Goal: Transaction & Acquisition: Purchase product/service

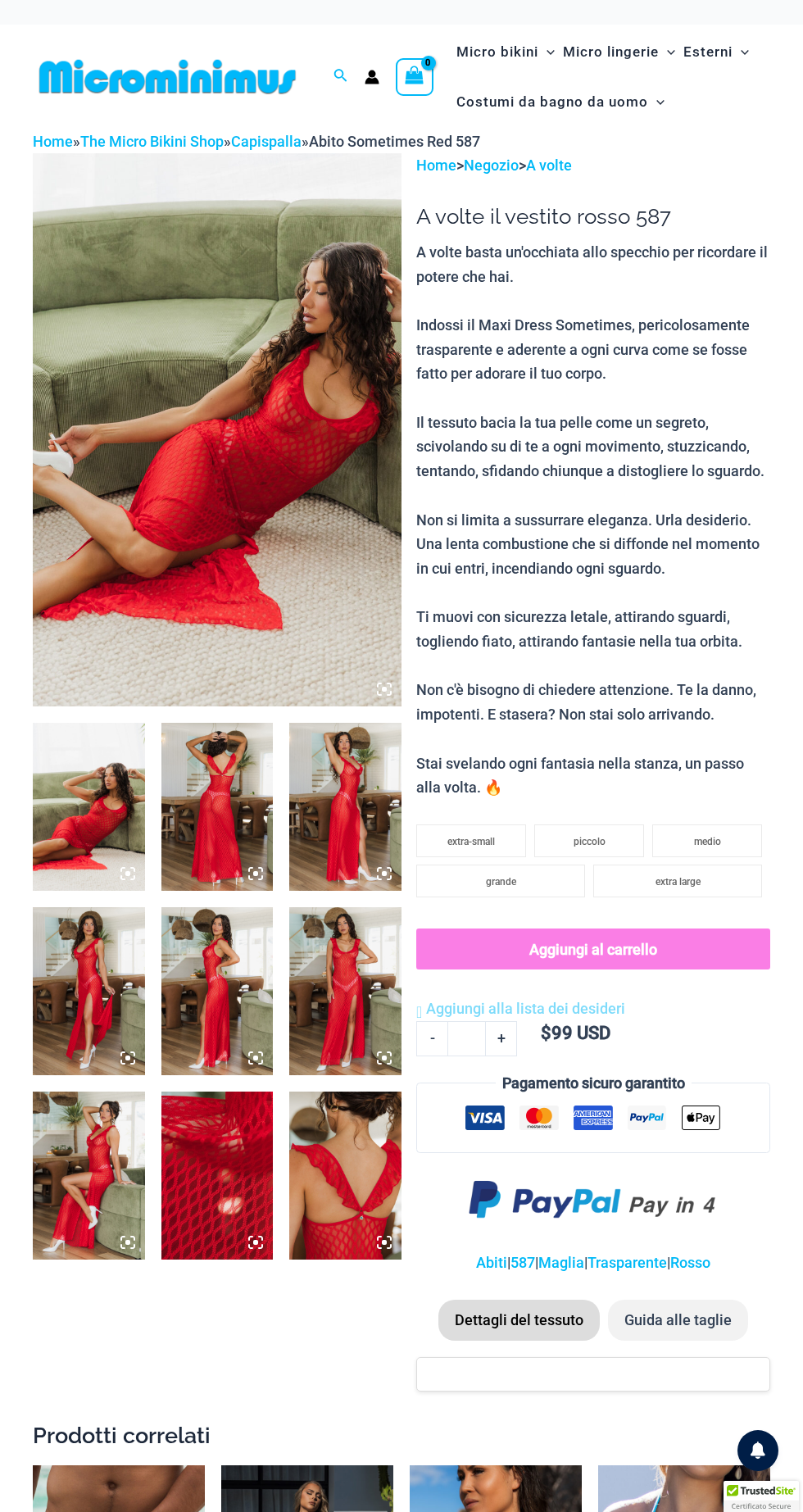
click at [83, 819] on img at bounding box center [89, 807] width 113 height 168
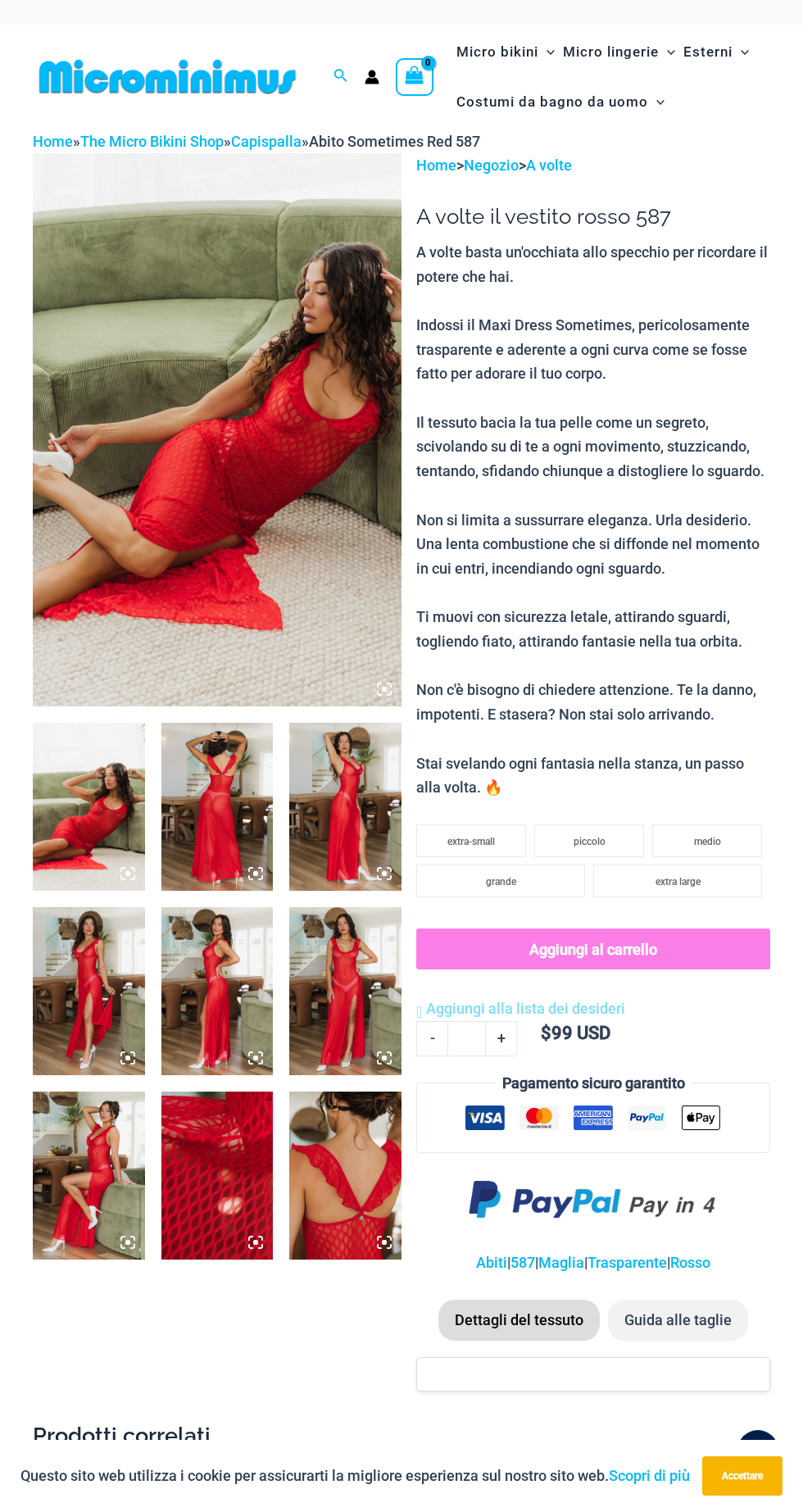
click at [111, 835] on img at bounding box center [89, 807] width 113 height 168
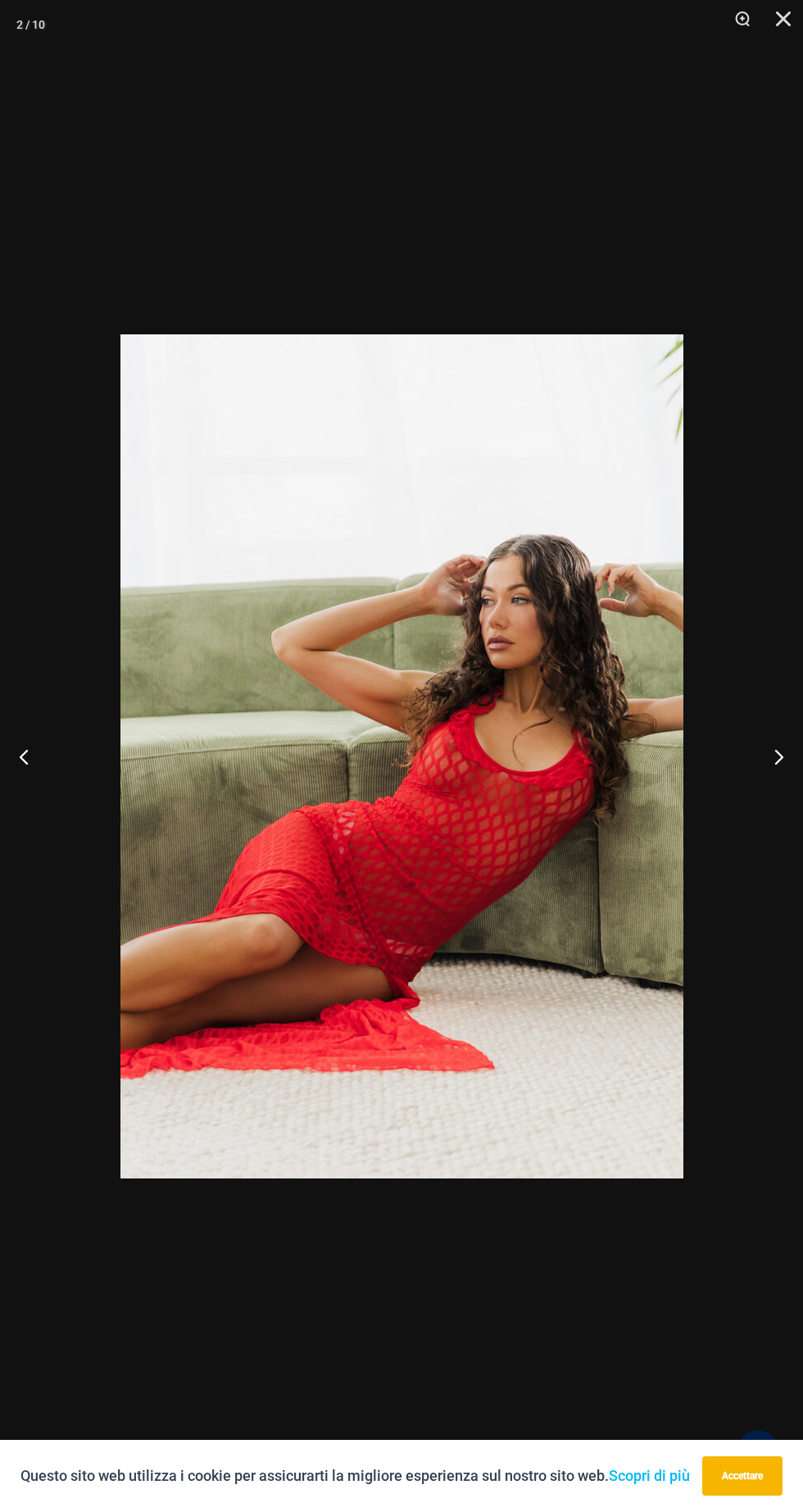
click at [759, 728] on button "Prossimo" at bounding box center [772, 756] width 62 height 82
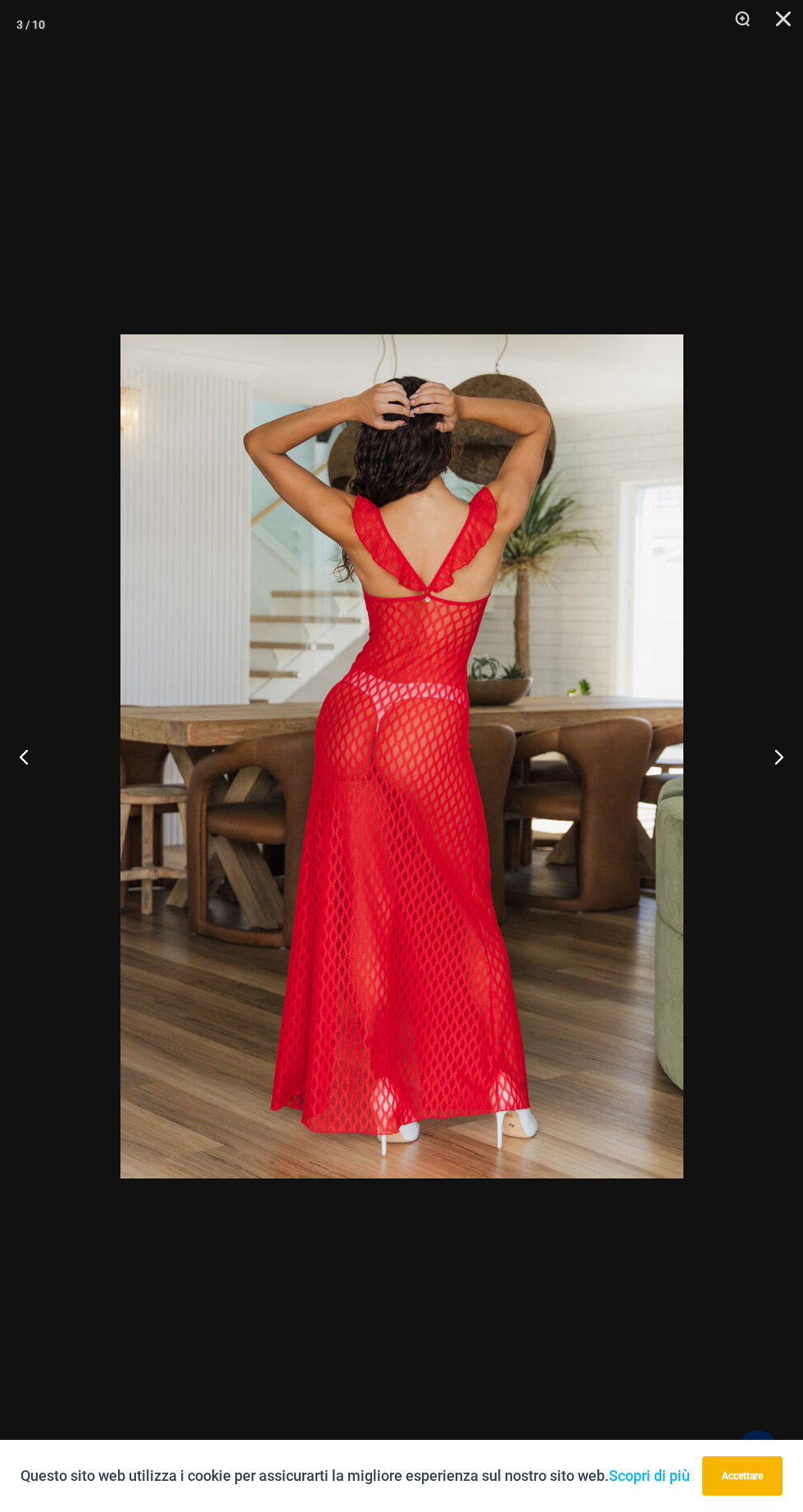
click at [751, 726] on button "Prossimo" at bounding box center [772, 756] width 62 height 82
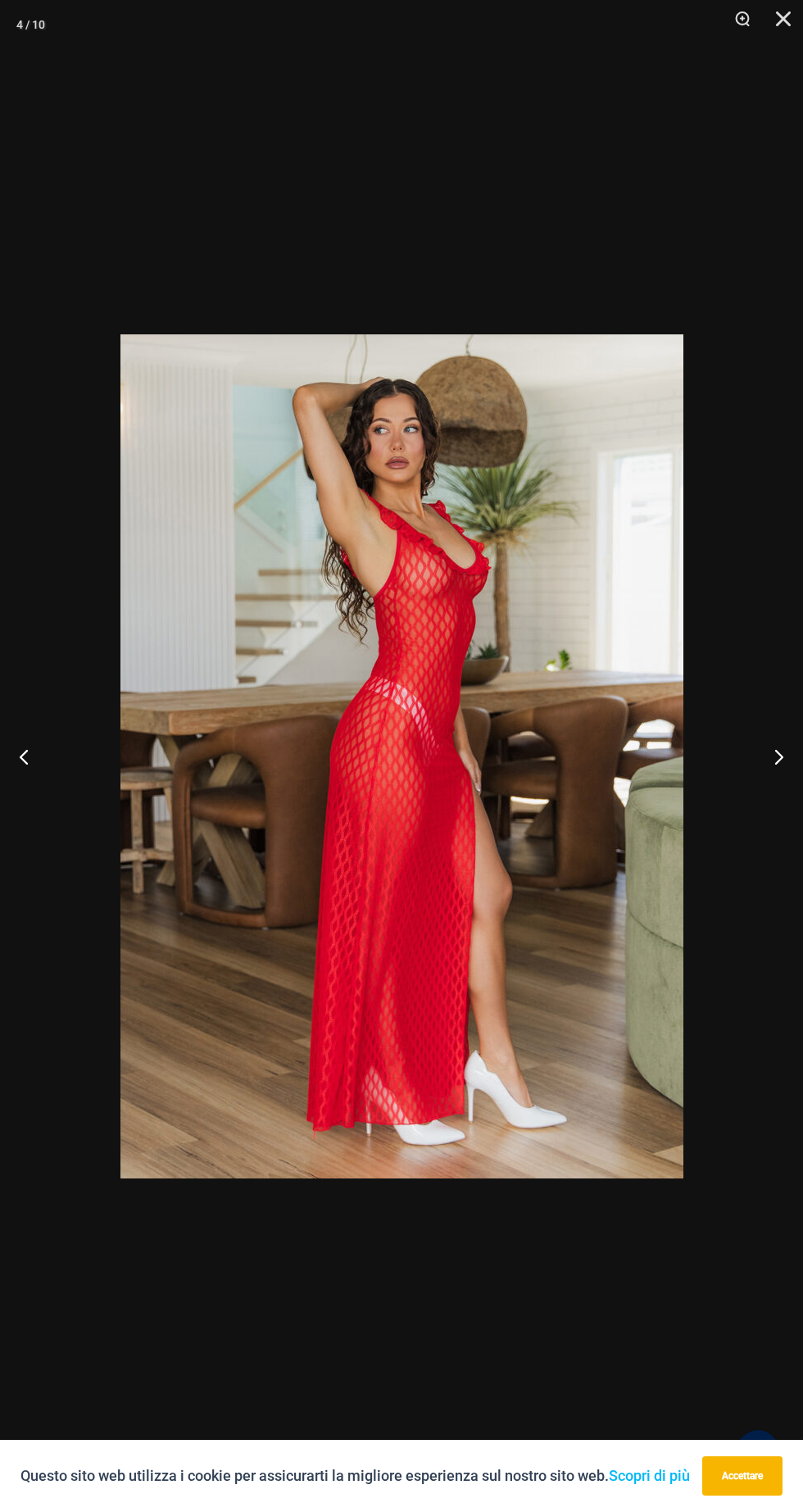
click at [750, 733] on button "Prossimo" at bounding box center [772, 756] width 62 height 82
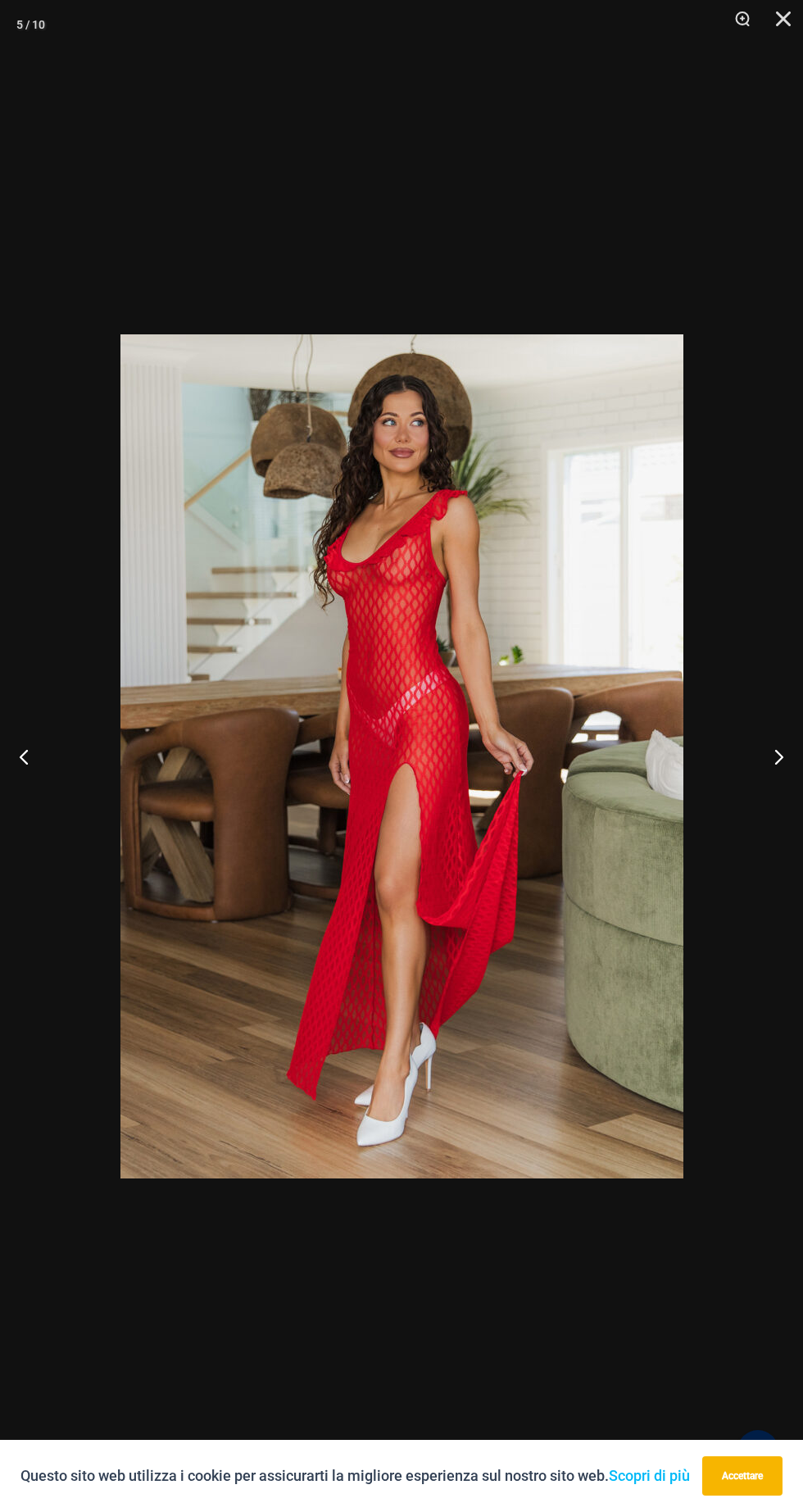
click at [749, 731] on button "Prossimo" at bounding box center [772, 756] width 62 height 82
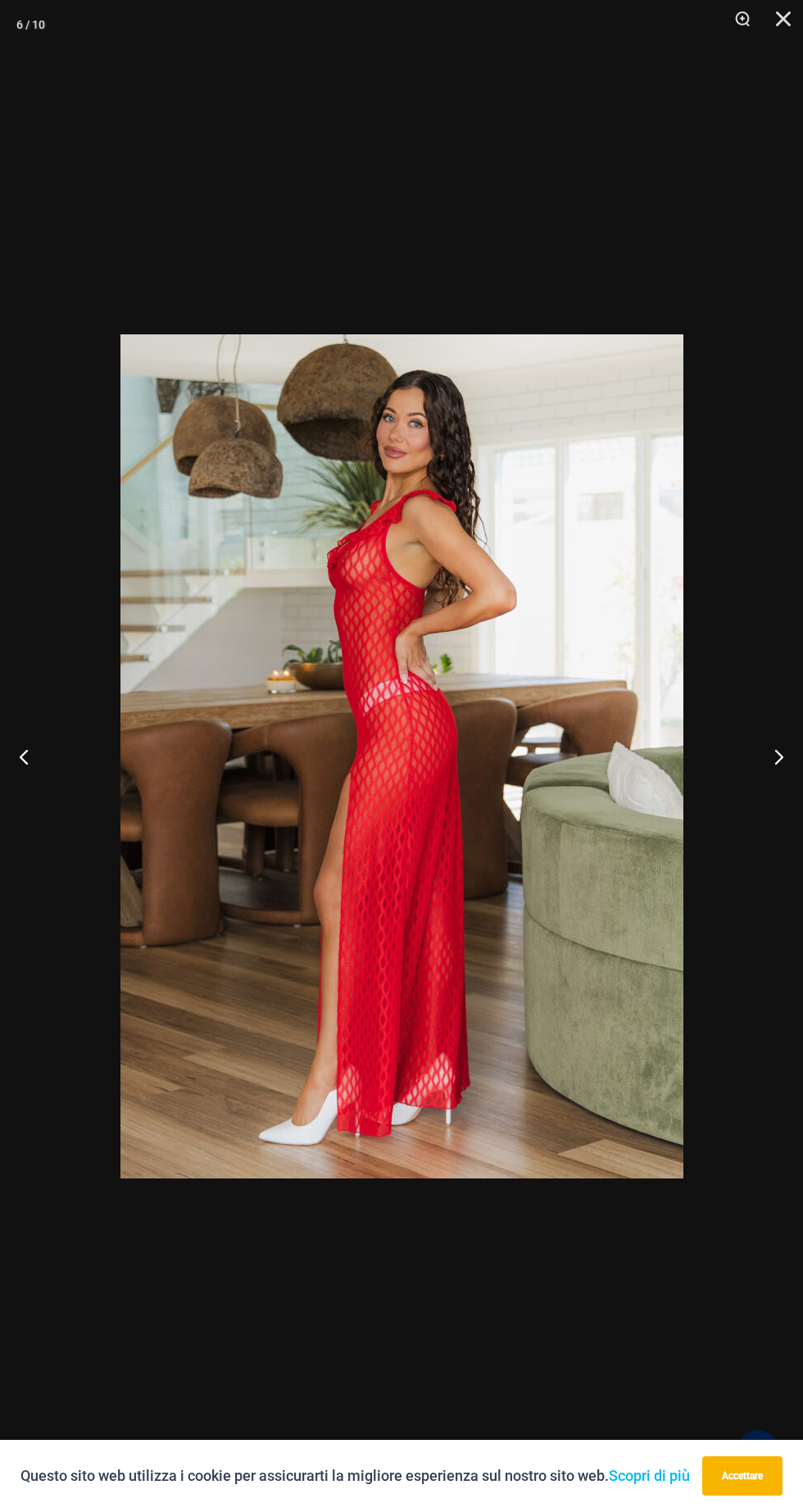
click at [746, 730] on button "Prossimo" at bounding box center [772, 756] width 62 height 82
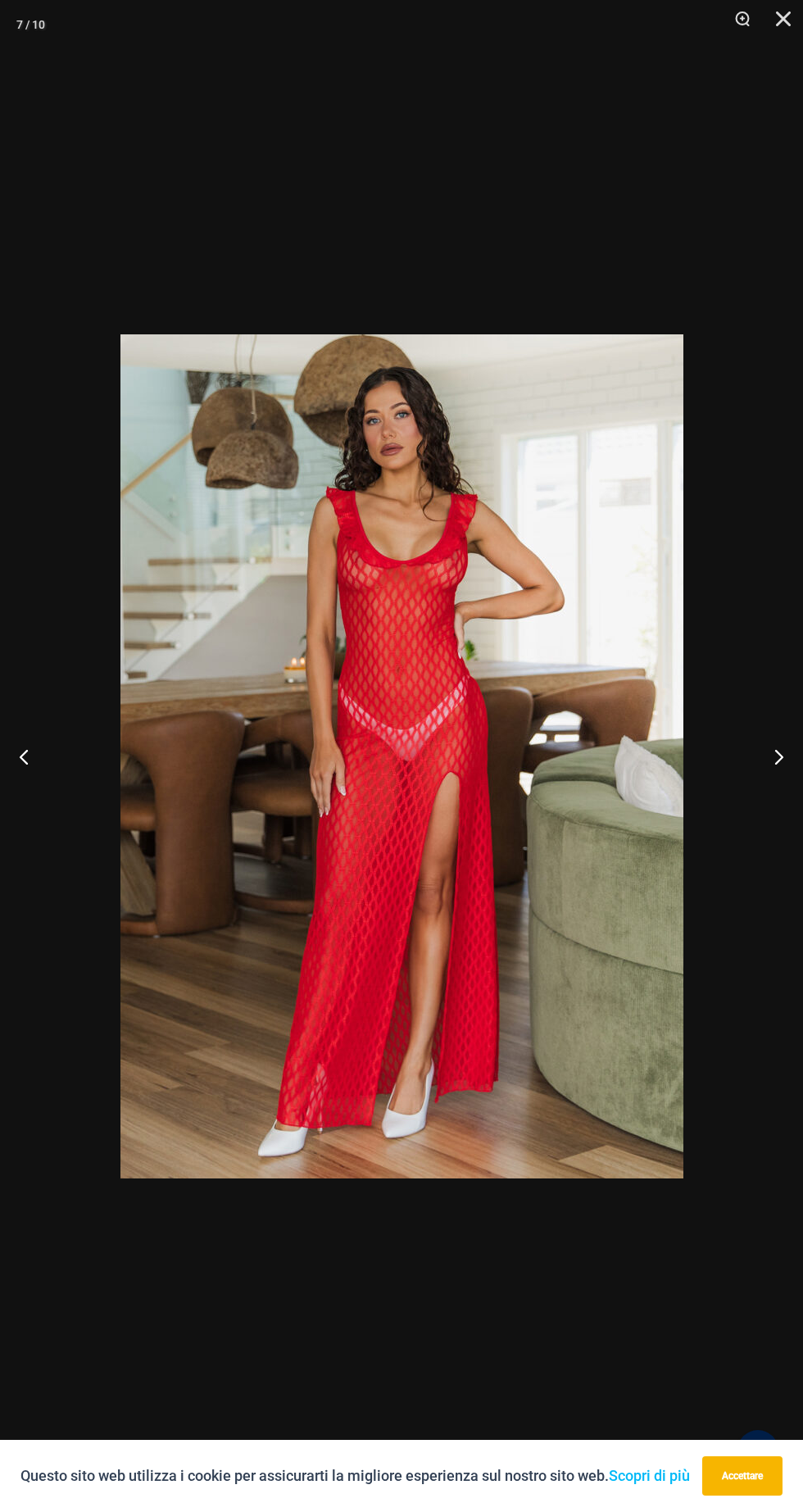
click at [719, 733] on div at bounding box center [401, 756] width 803 height 1512
click at [721, 722] on div at bounding box center [401, 756] width 803 height 1512
click at [772, 755] on button "Prossimo" at bounding box center [772, 756] width 62 height 82
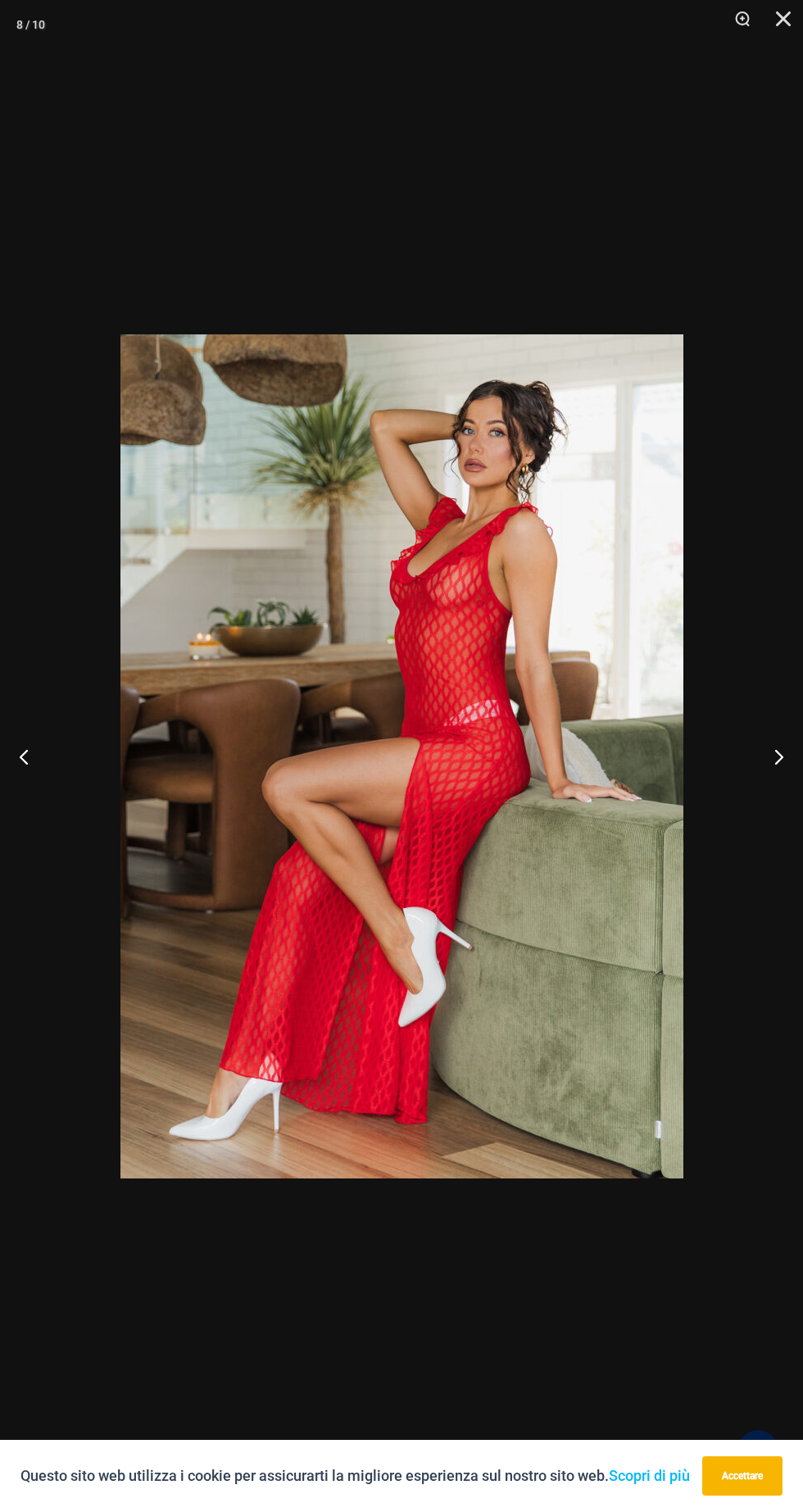
click at [786, 756] on button "Prossimo" at bounding box center [772, 756] width 62 height 82
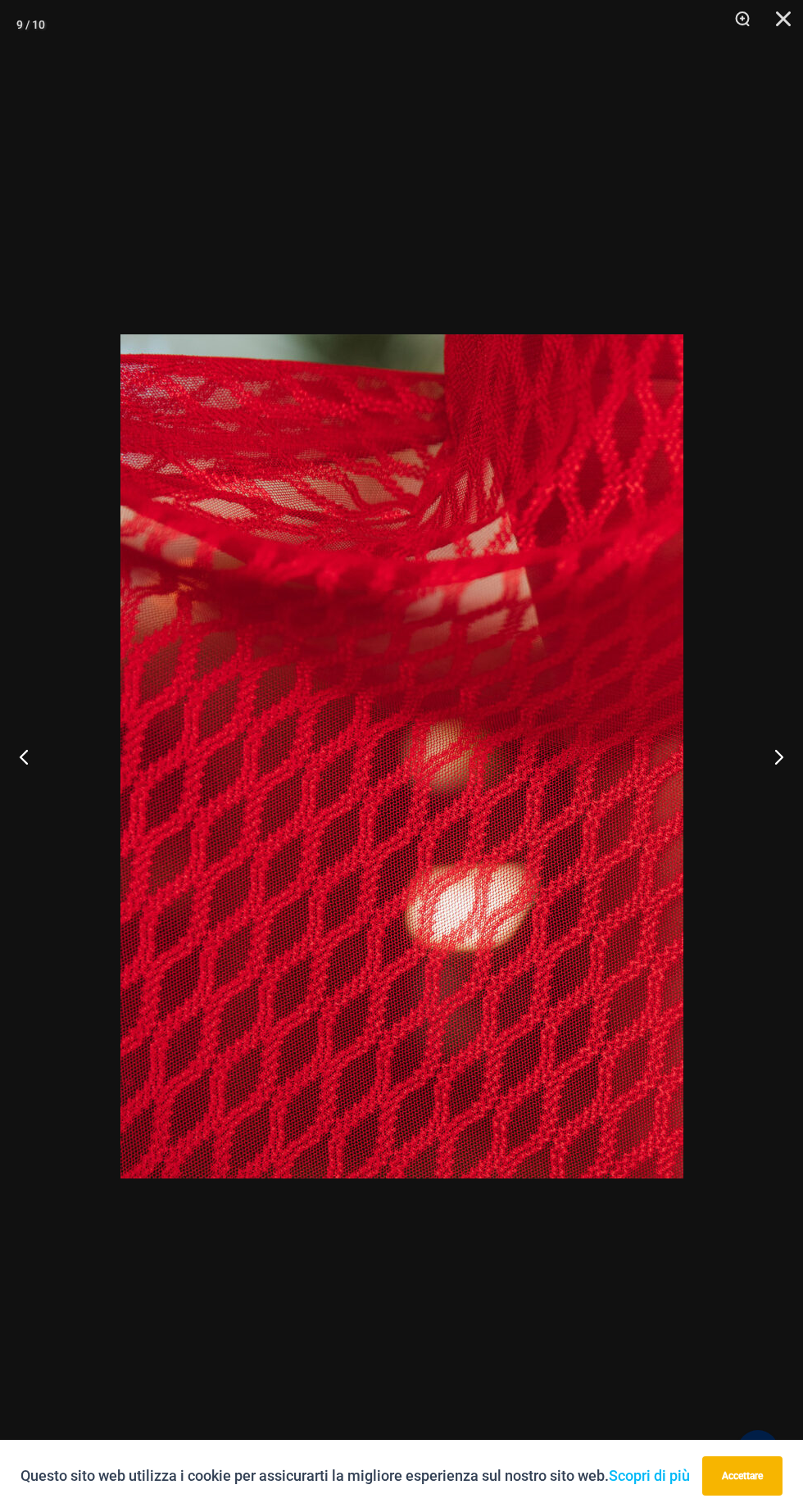
click at [775, 758] on button "Prossimo" at bounding box center [772, 756] width 62 height 82
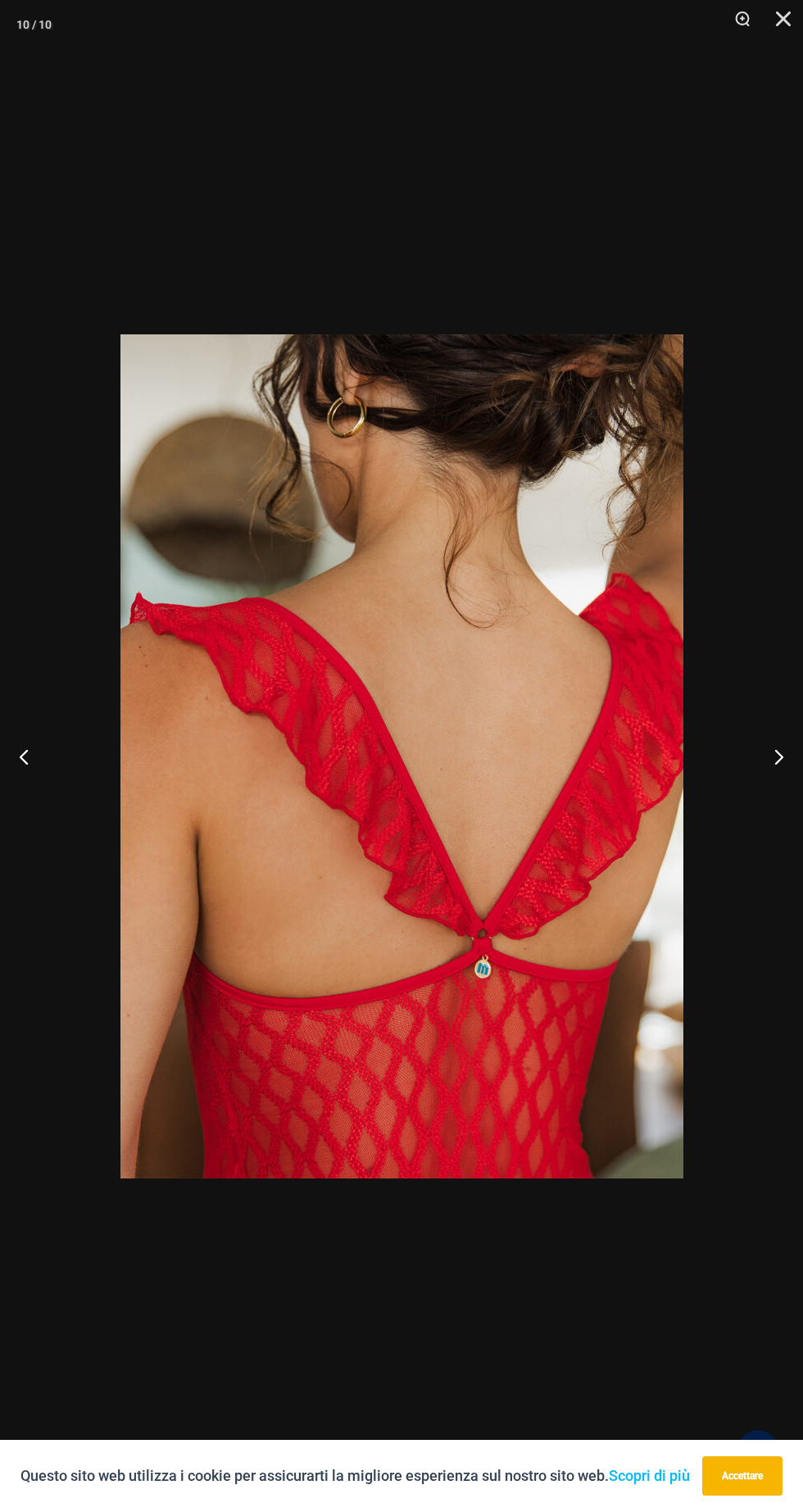
click at [781, 755] on button "Prossimo" at bounding box center [772, 756] width 62 height 82
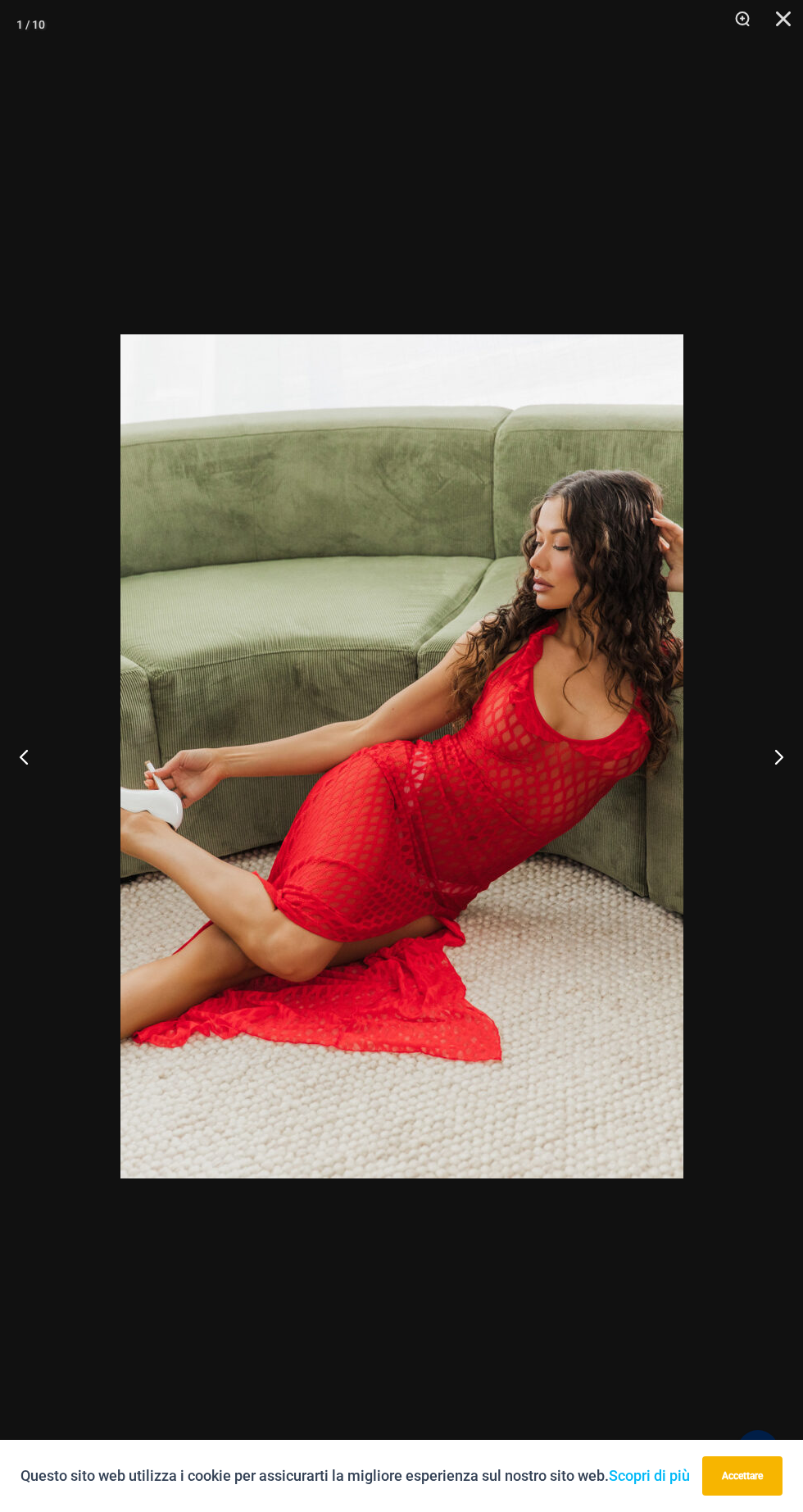
click at [780, 754] on button "Prossimo" at bounding box center [772, 756] width 62 height 82
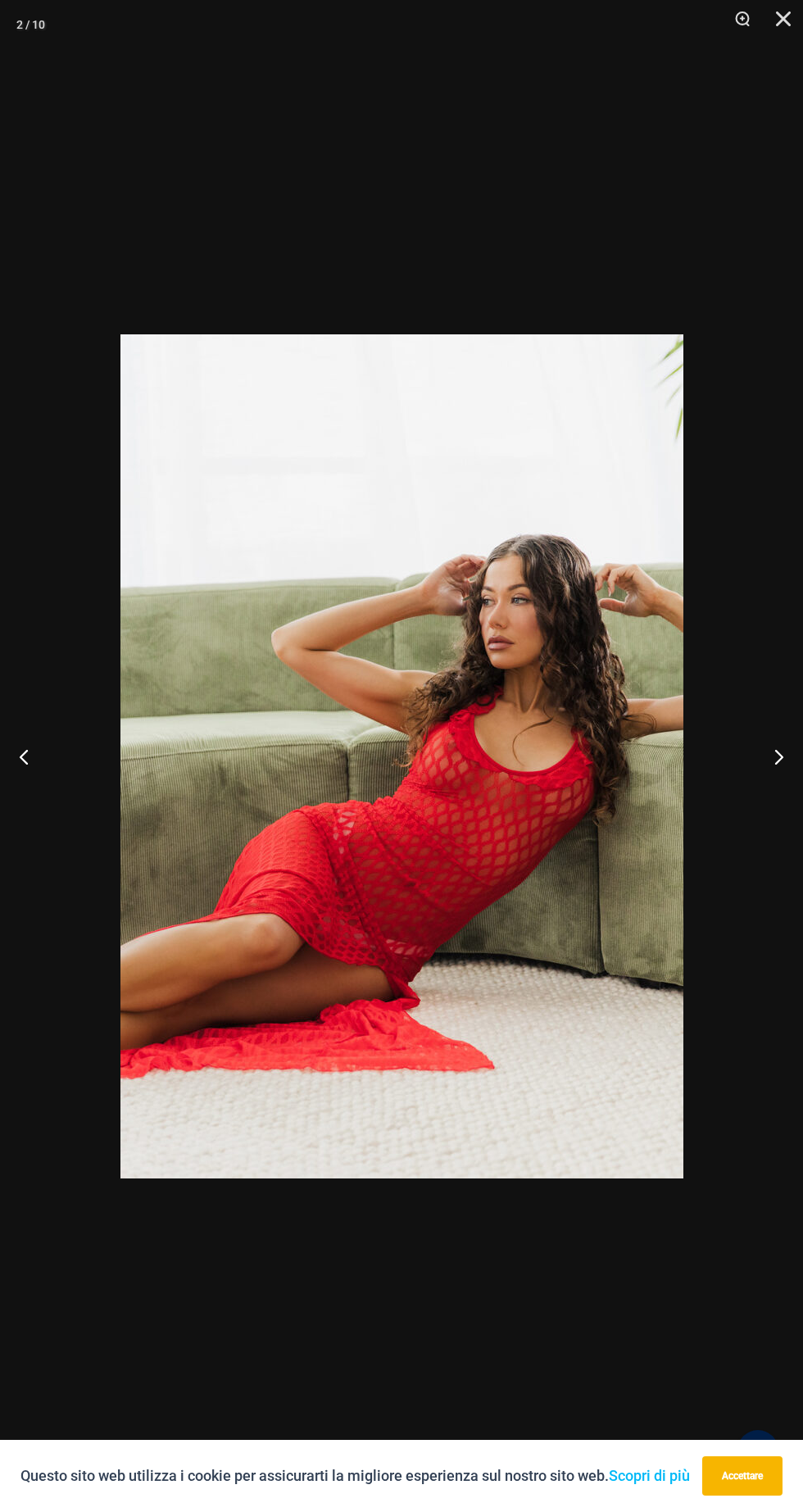
click at [772, 753] on button "Prossimo" at bounding box center [772, 756] width 62 height 82
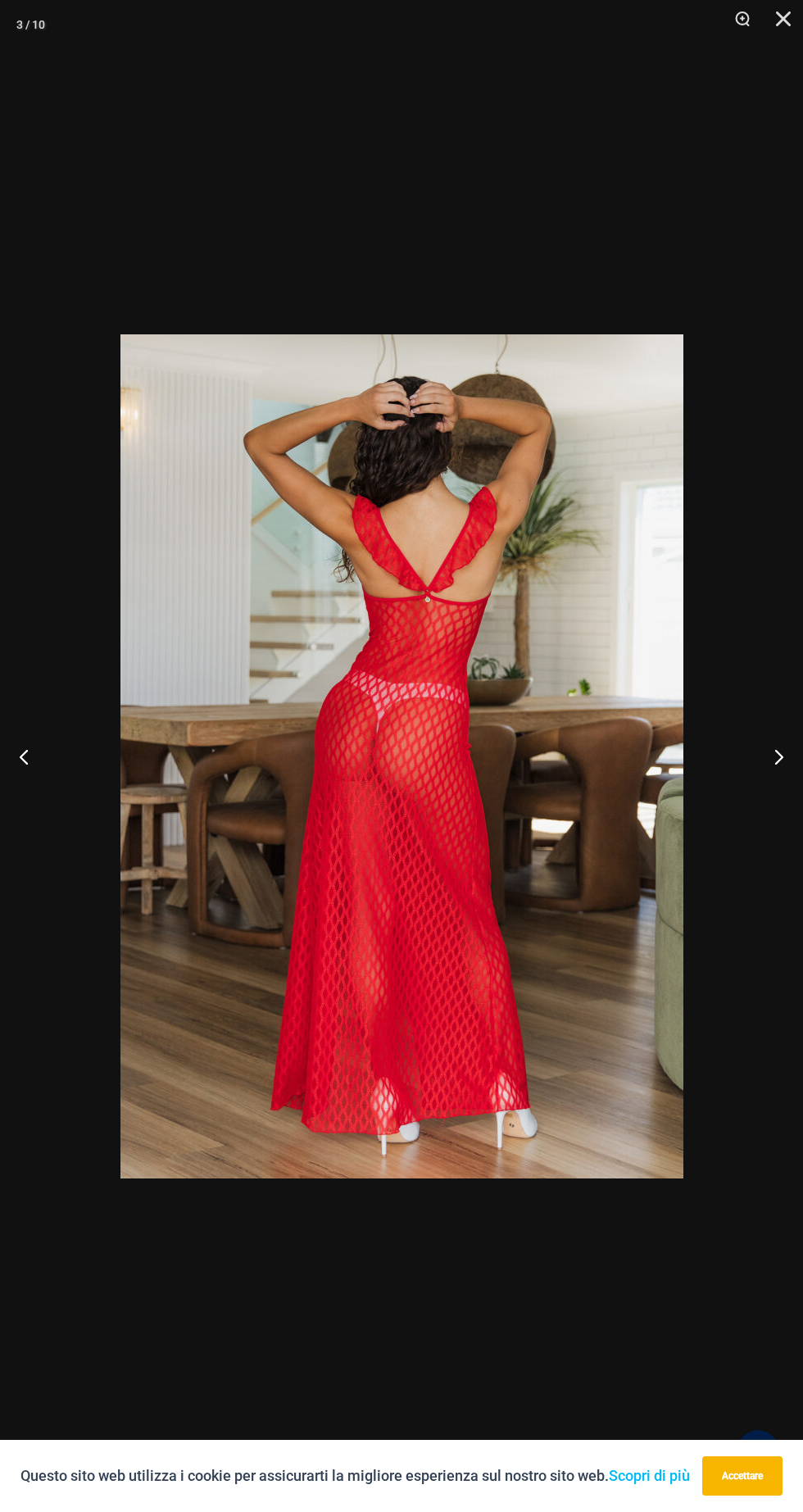
click at [772, 751] on button "Prossimo" at bounding box center [772, 756] width 62 height 82
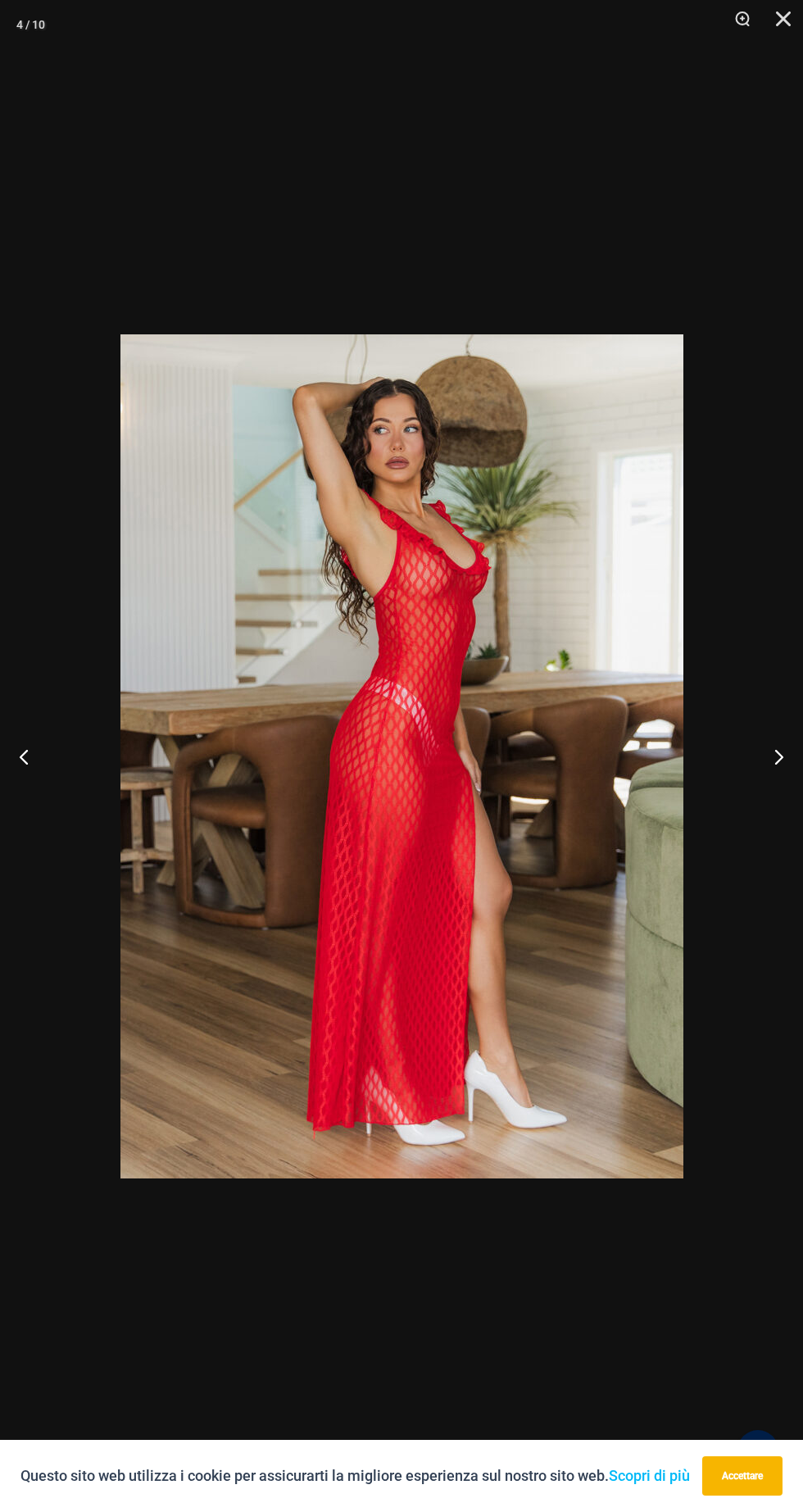
click at [764, 755] on button "Prossimo" at bounding box center [772, 756] width 62 height 82
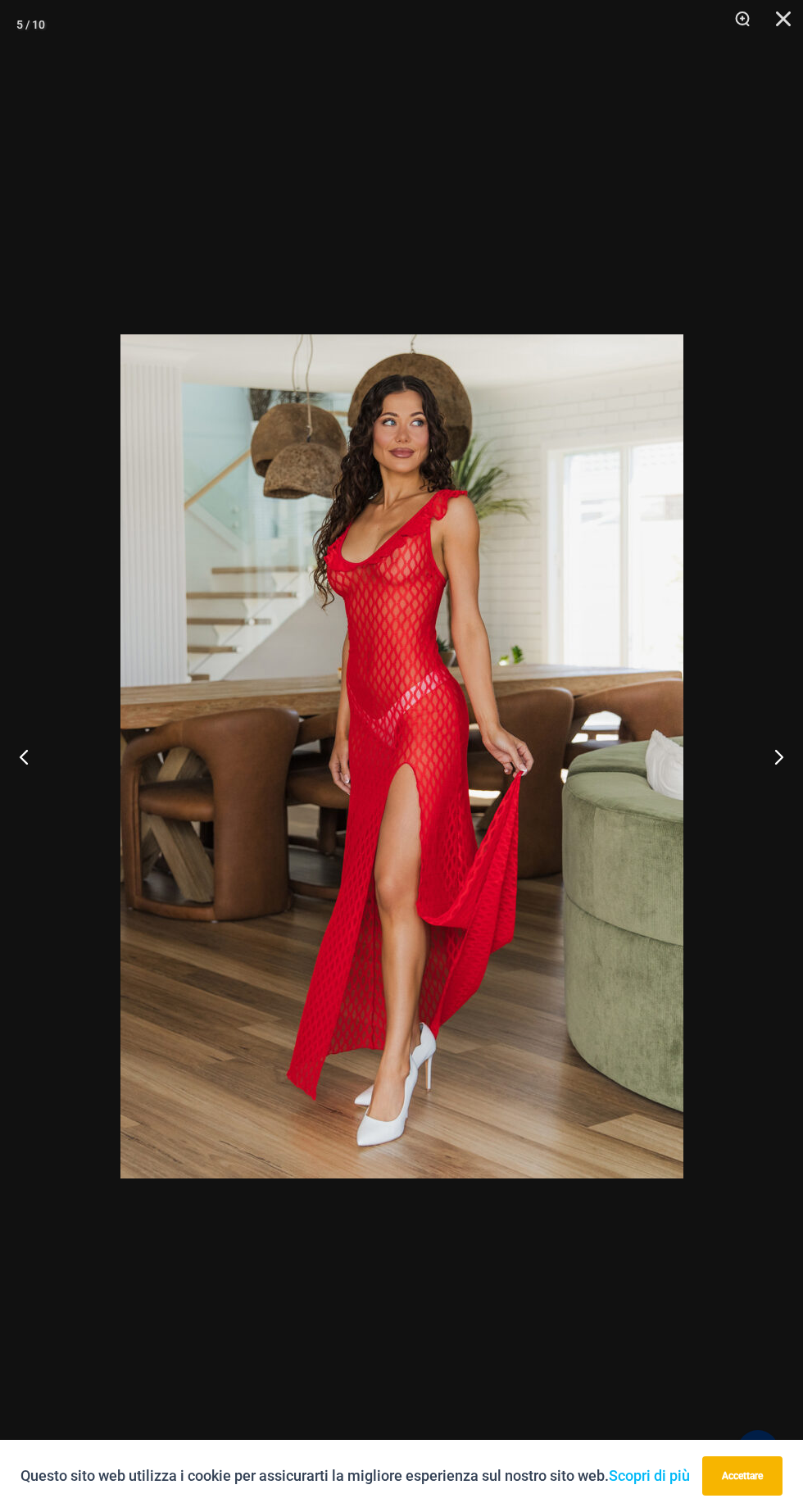
click at [755, 751] on button "Prossimo" at bounding box center [772, 756] width 62 height 82
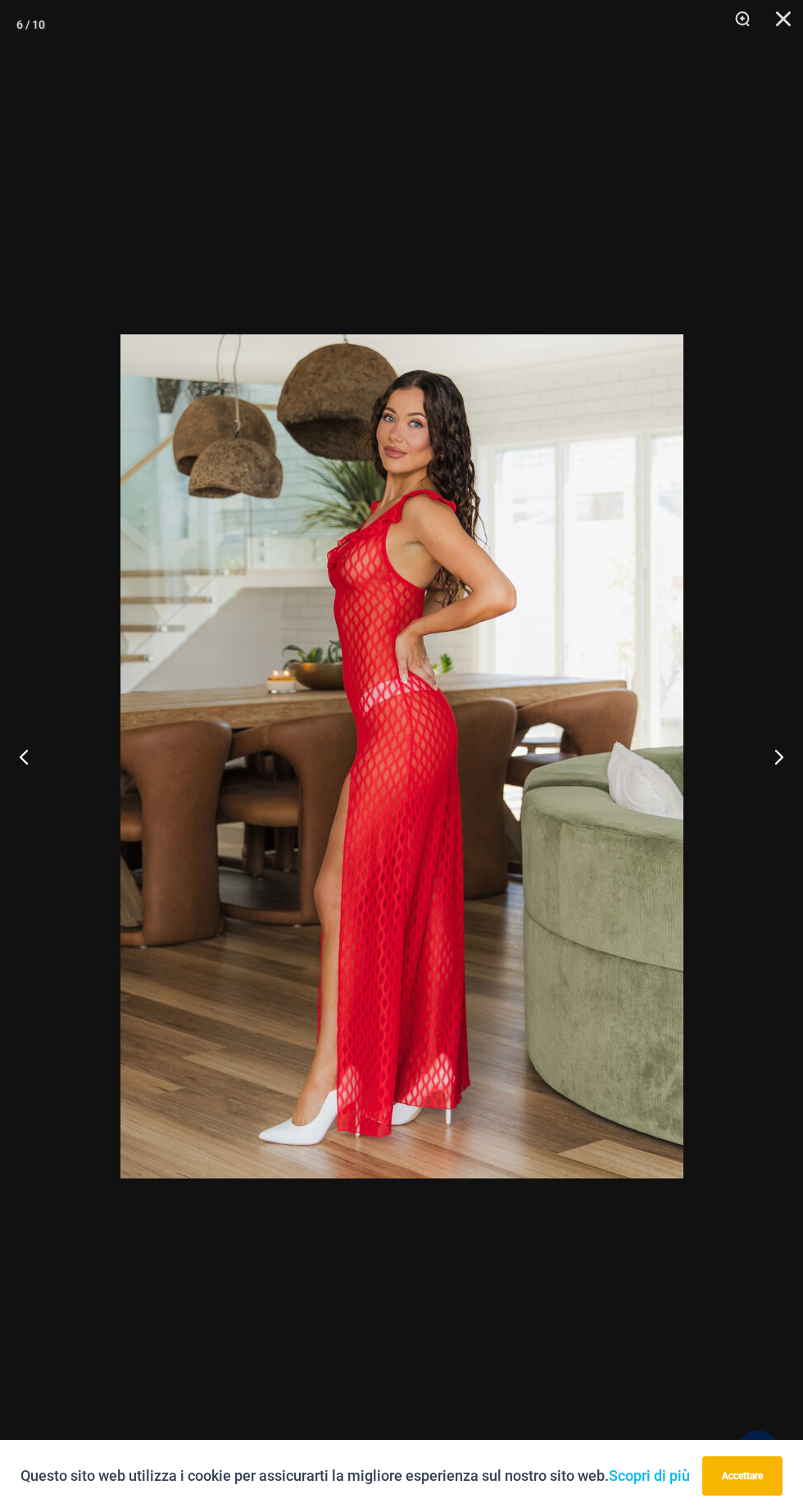
click at [749, 746] on button "Prossimo" at bounding box center [772, 756] width 62 height 82
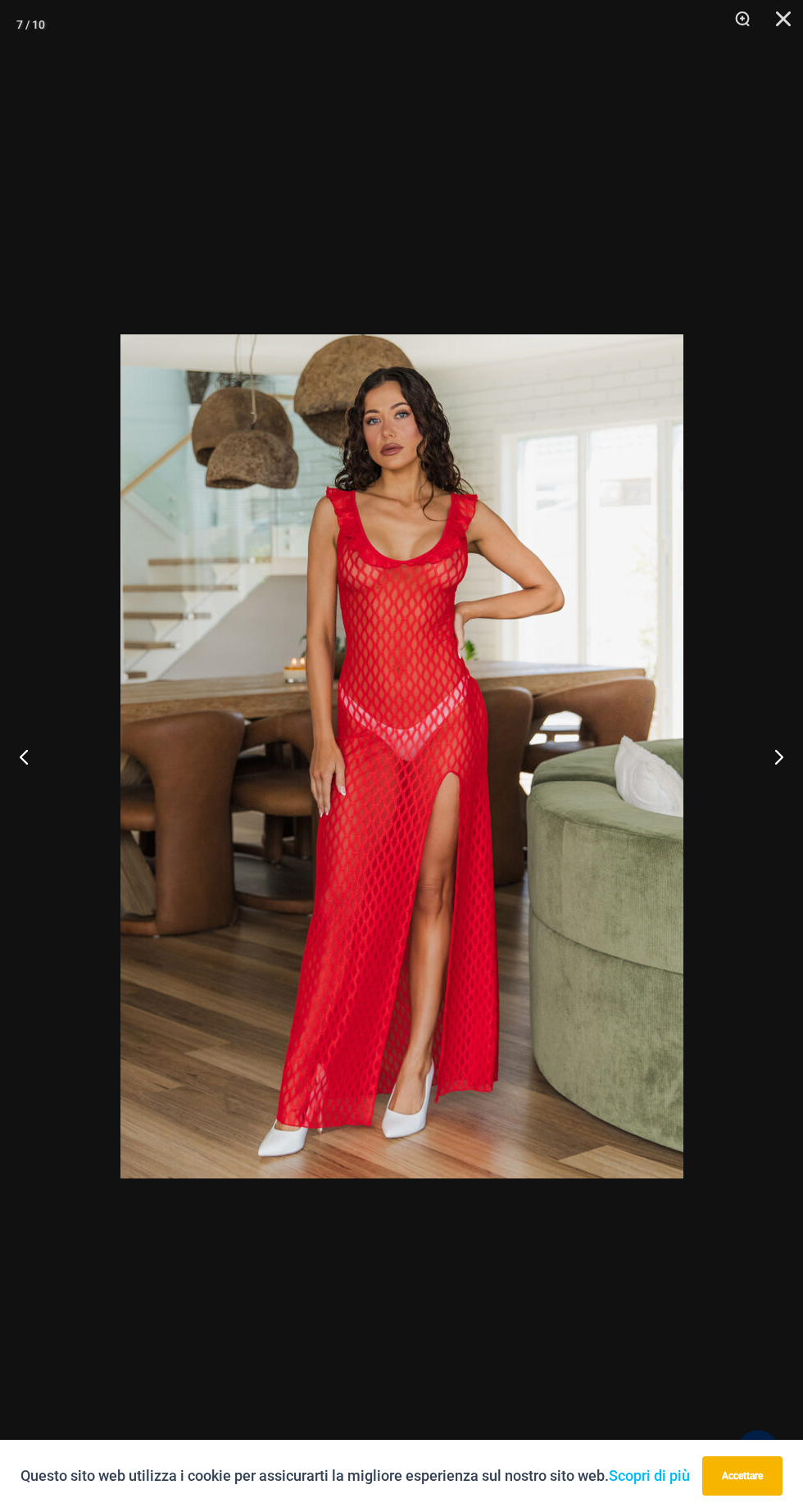
click at [748, 749] on button "Prossimo" at bounding box center [772, 756] width 62 height 82
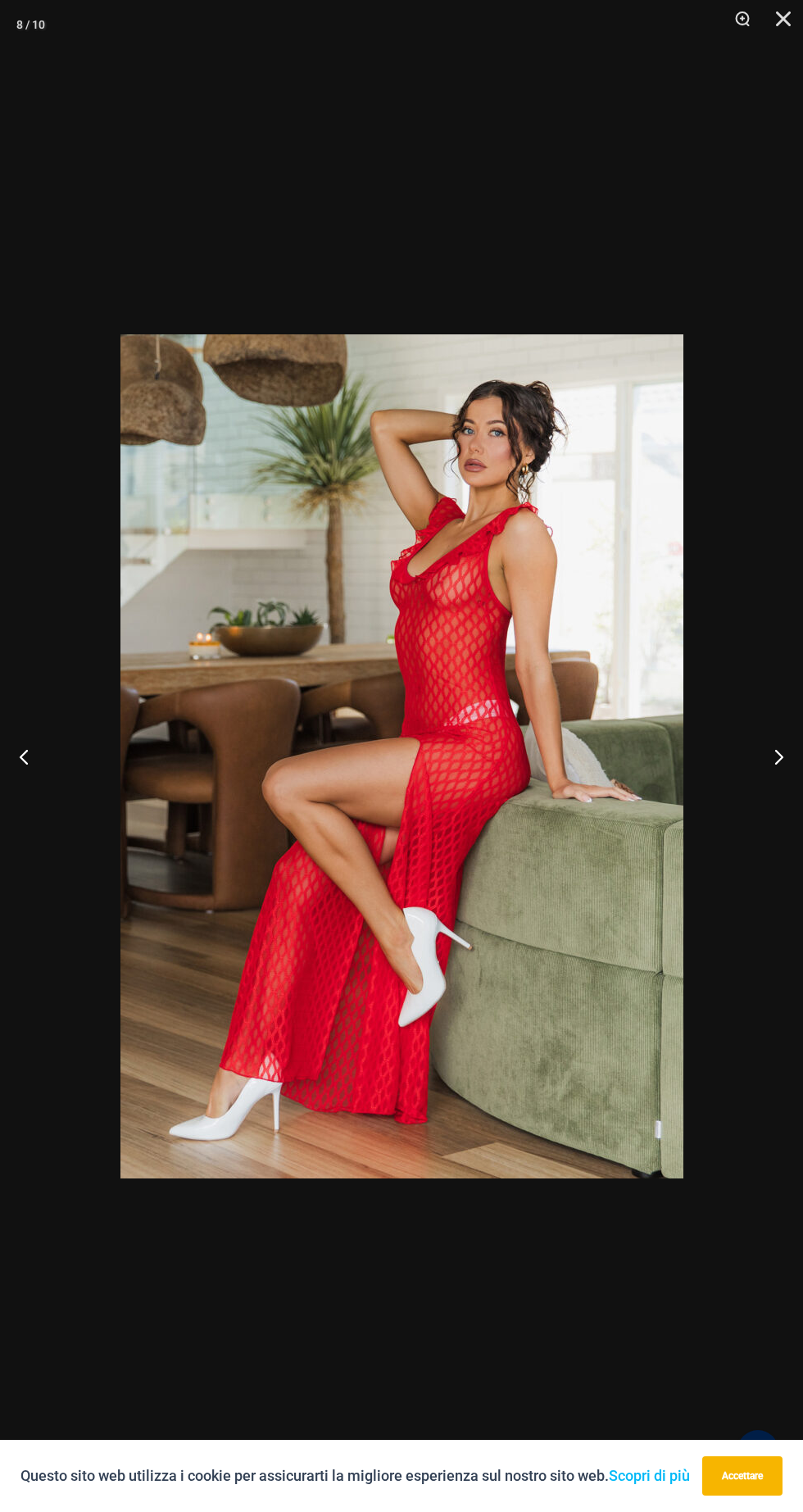
click at [746, 751] on button "Prossimo" at bounding box center [772, 756] width 62 height 82
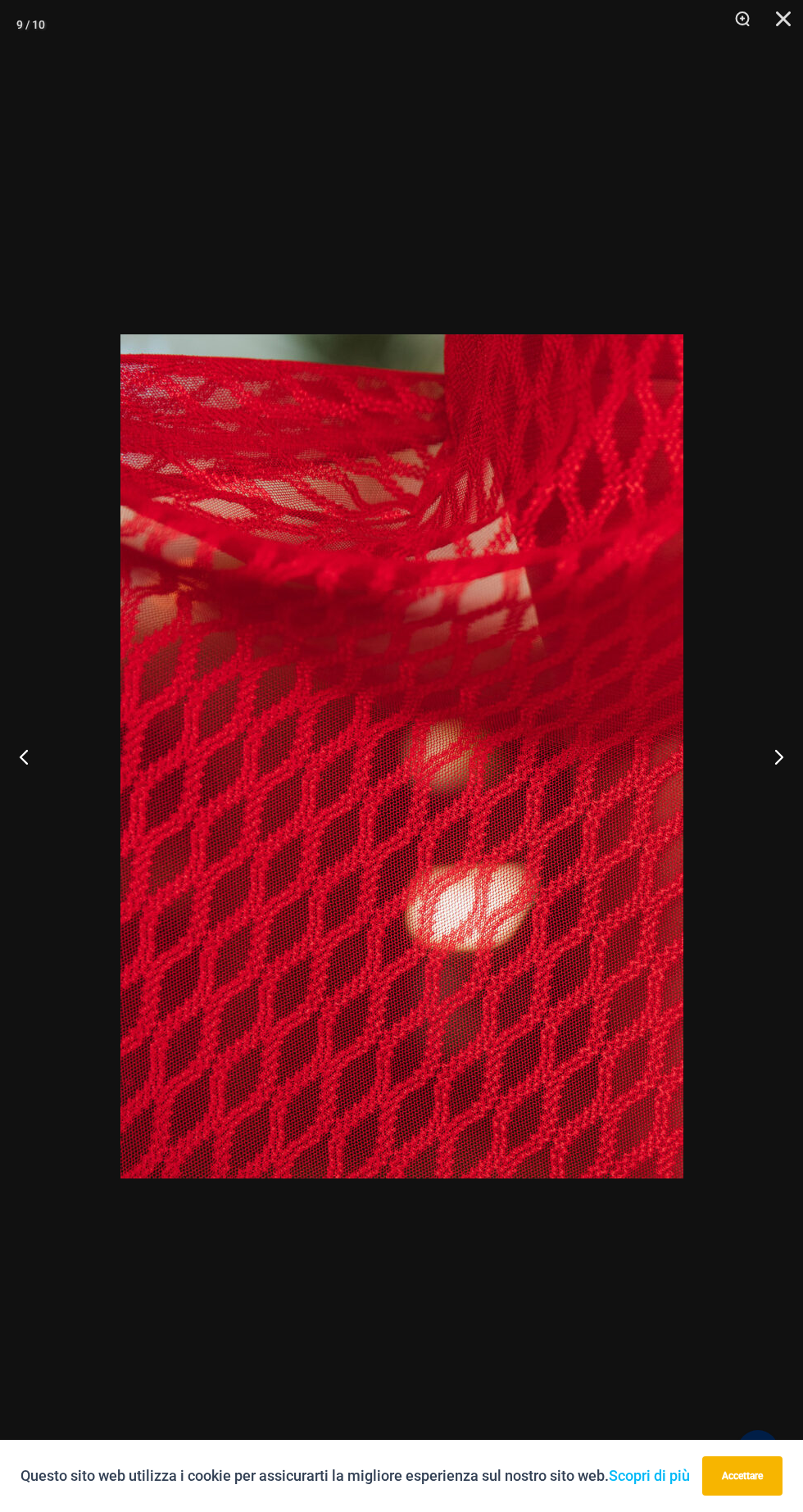
click at [746, 744] on button "Prossimo" at bounding box center [772, 756] width 62 height 82
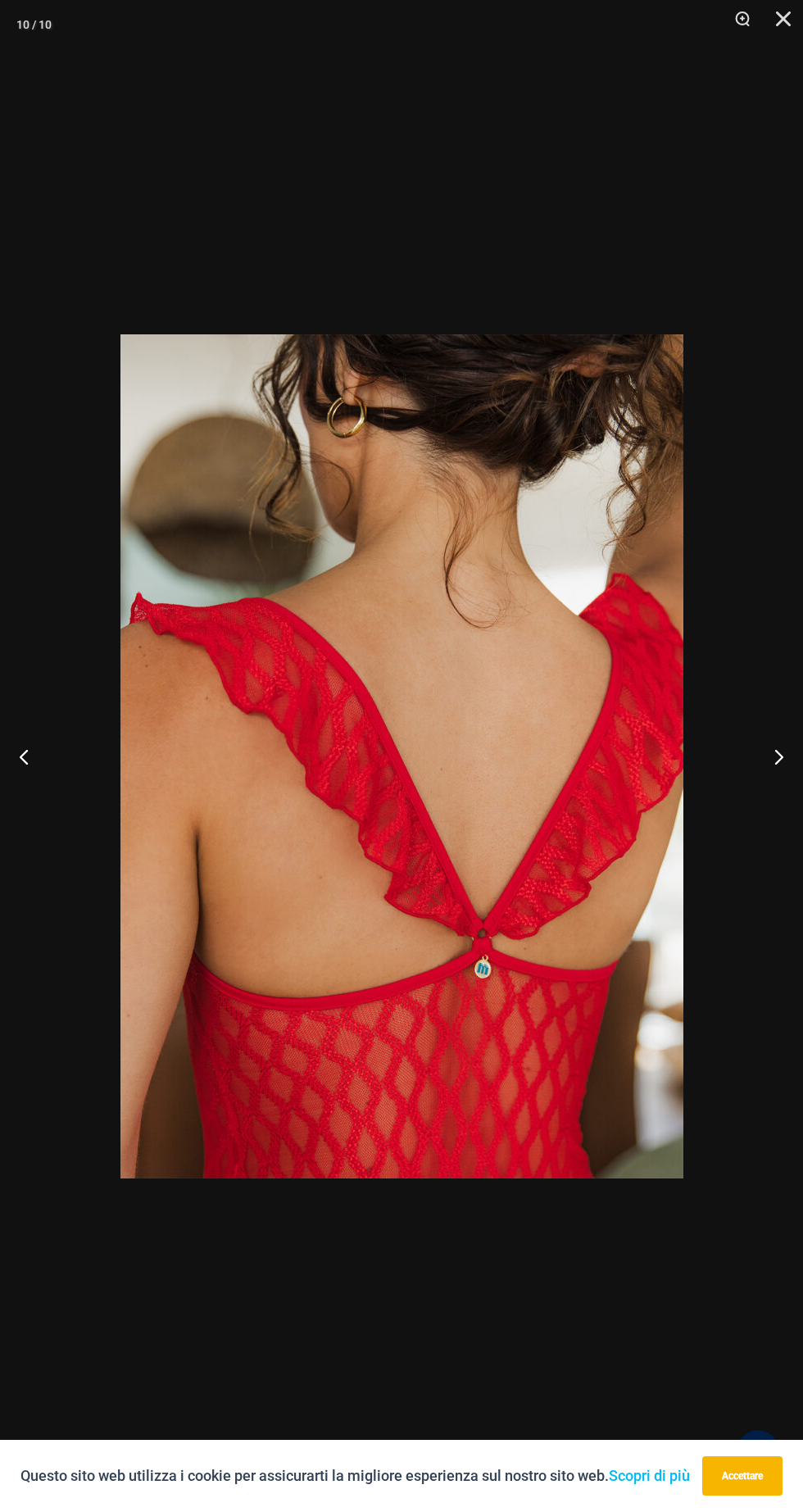
click at [742, 134] on div at bounding box center [401, 756] width 803 height 1512
click at [786, 36] on button "Vicino" at bounding box center [778, 25] width 41 height 49
